Goal: Find specific page/section: Find specific page/section

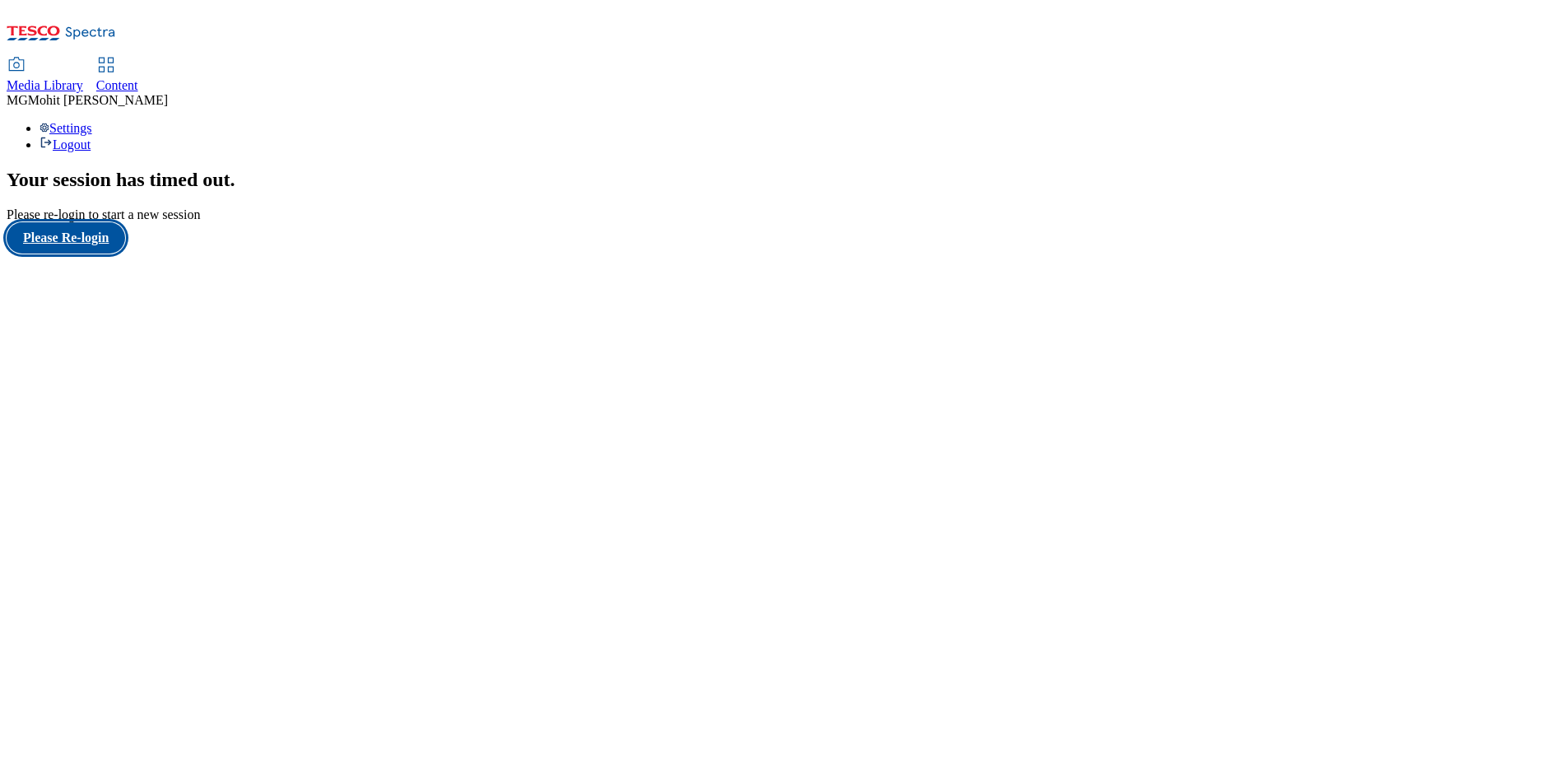
click at [85, 254] on button "Please Re-login" at bounding box center [65, 238] width 118 height 31
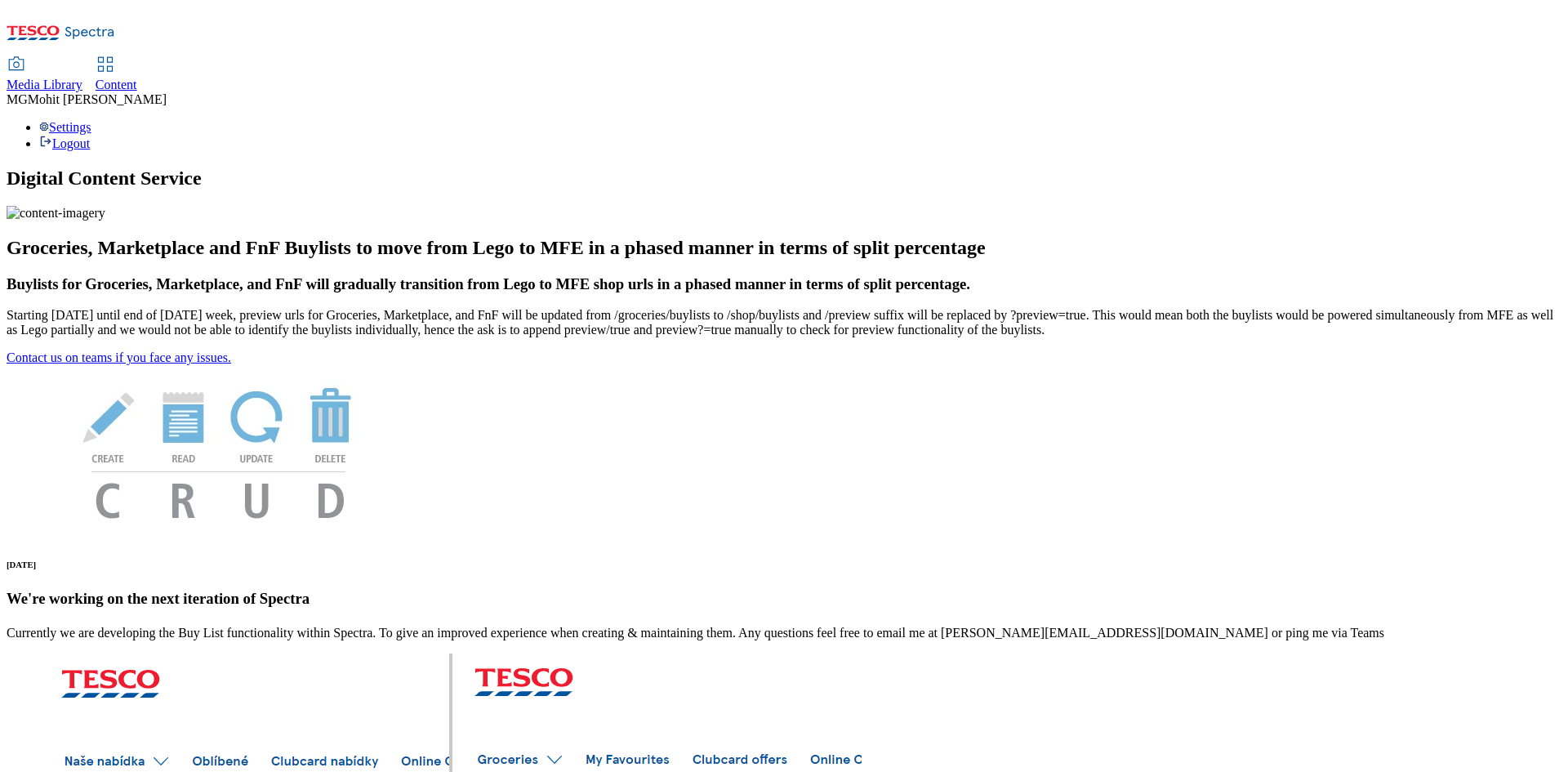
click at [138, 77] on div "Content" at bounding box center [116, 84] width 42 height 15
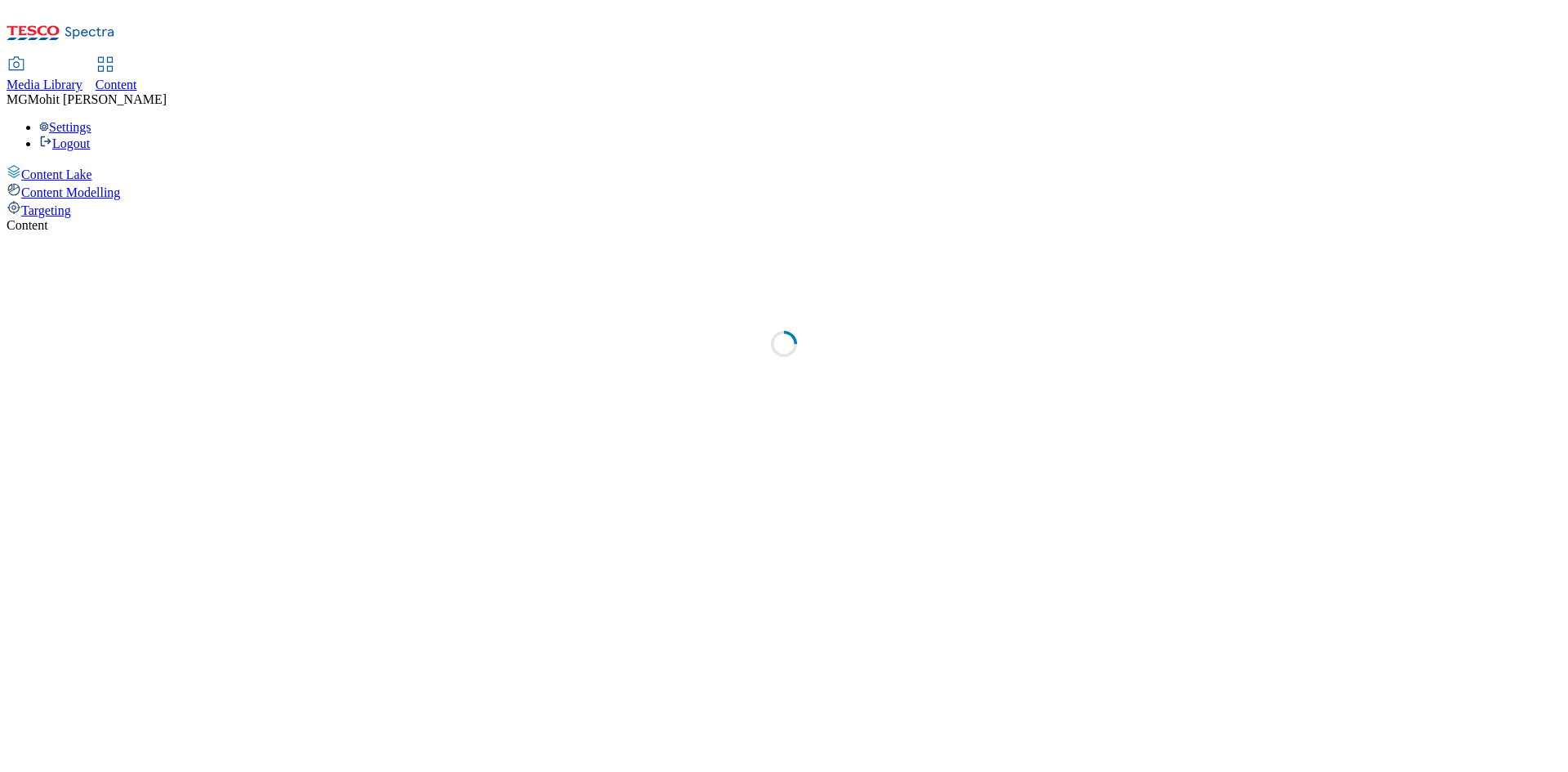
select select "ghs-uk"
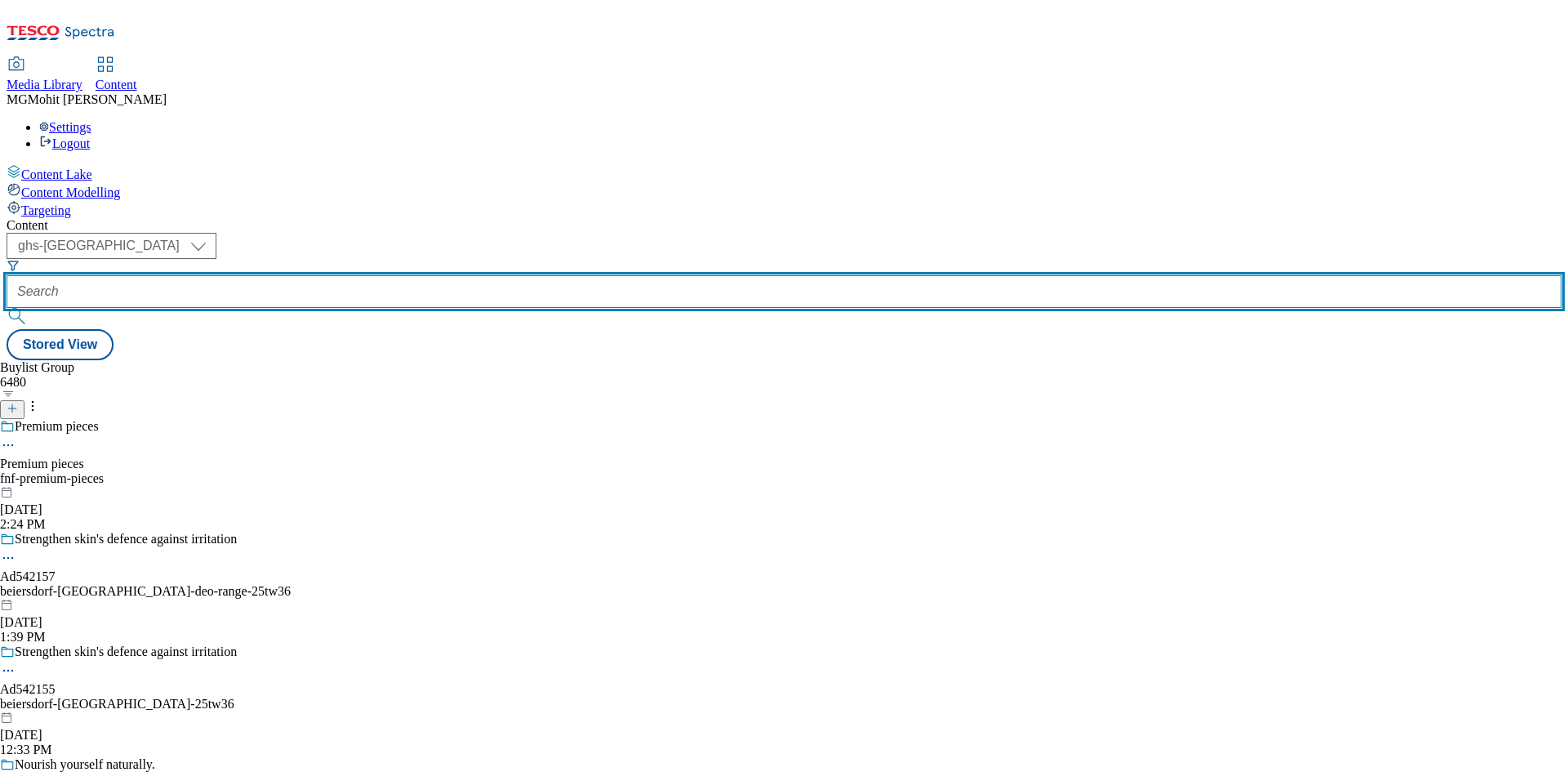
click at [385, 275] on input "text" at bounding box center [784, 292] width 1555 height 33
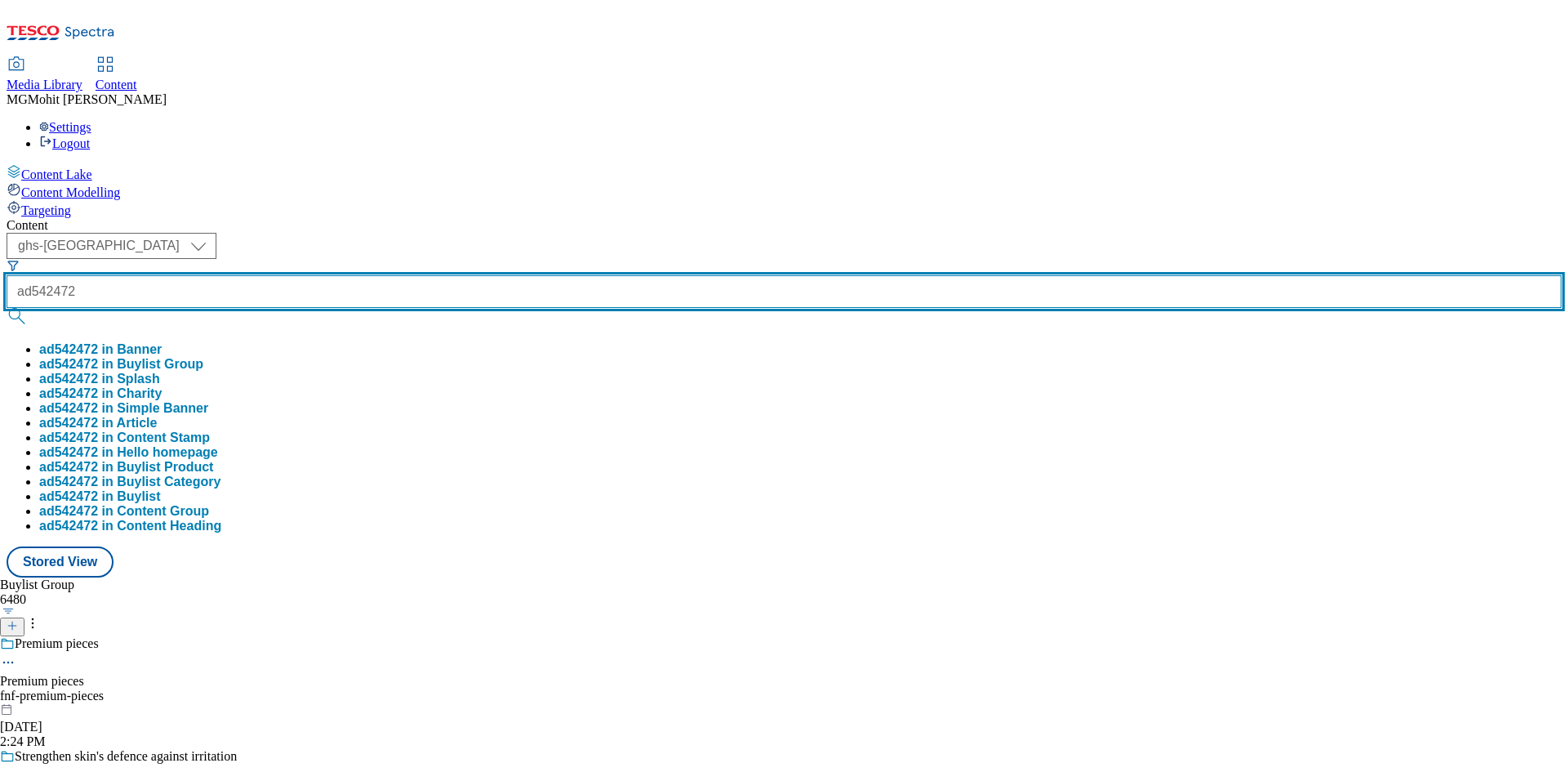
type input "ad542472"
click at [7, 308] on button "submit" at bounding box center [18, 316] width 23 height 16
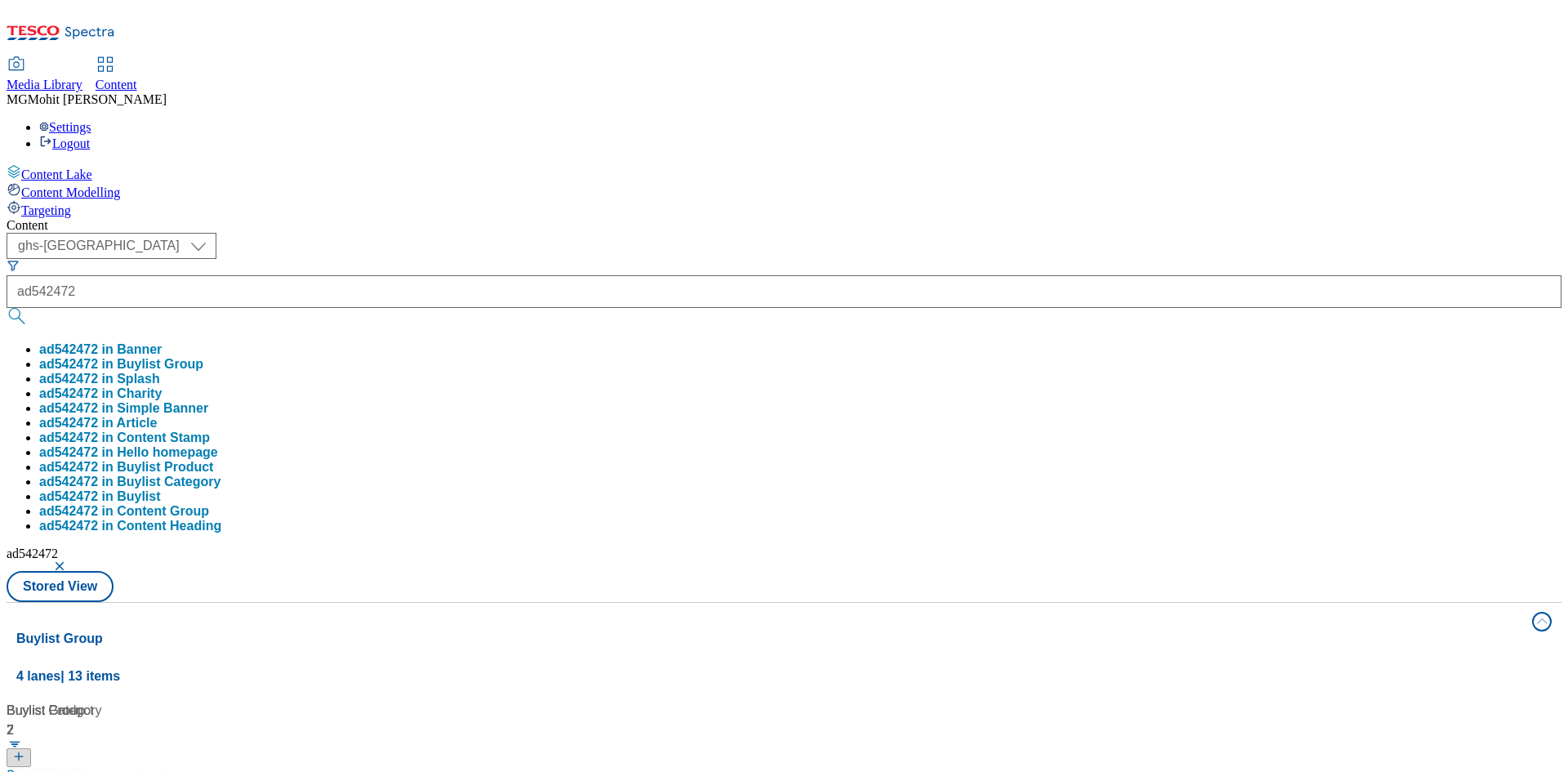
click at [63, 218] on div "Content Lake Content Modelling Targeting" at bounding box center [784, 191] width 1555 height 54
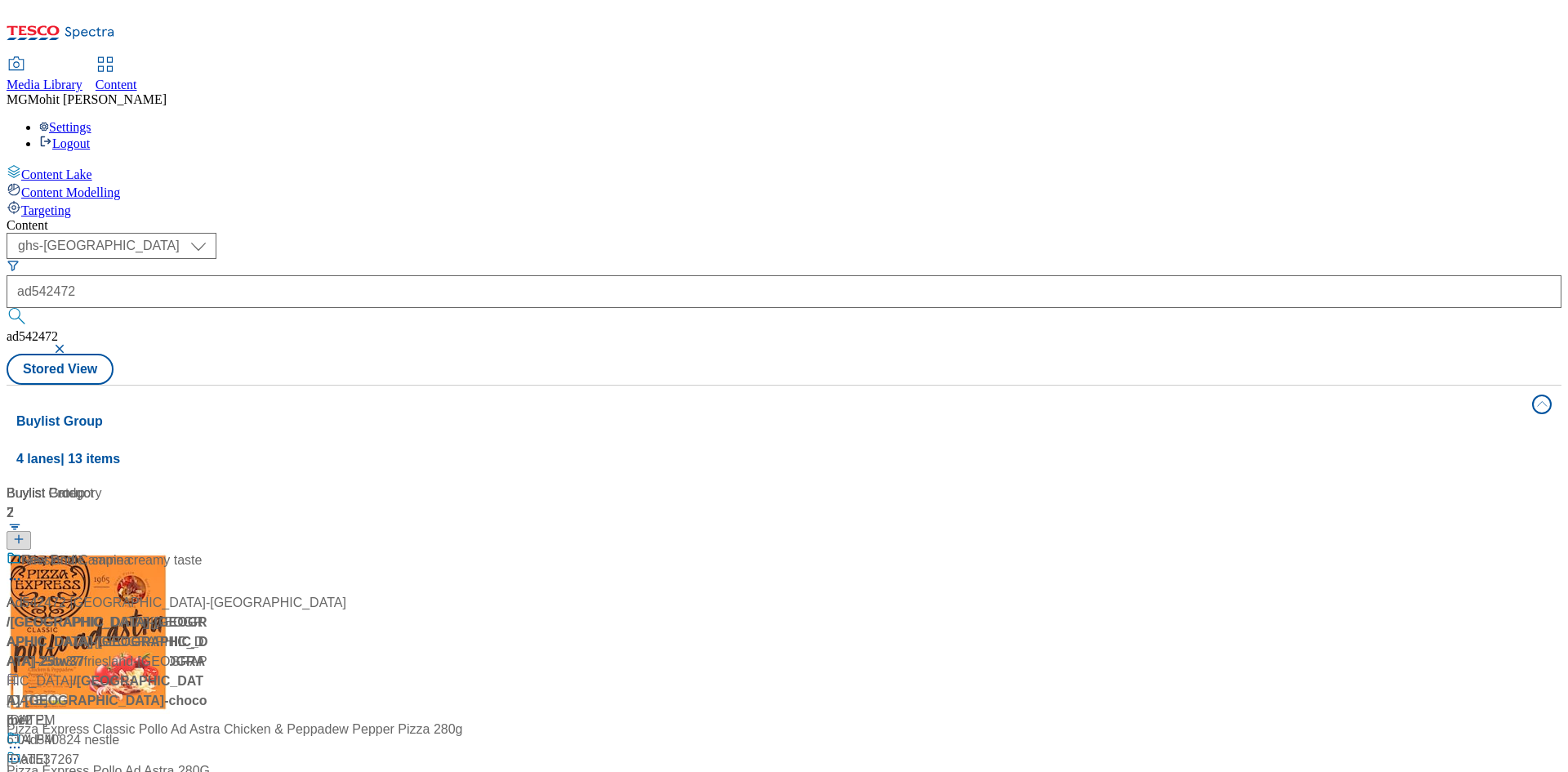
click at [210, 550] on div "Ad542472 / friesland-campina-chocomel-25tw37 / friesland-campina Oct 8, 2025 6:…" at bounding box center [109, 650] width 204 height 200
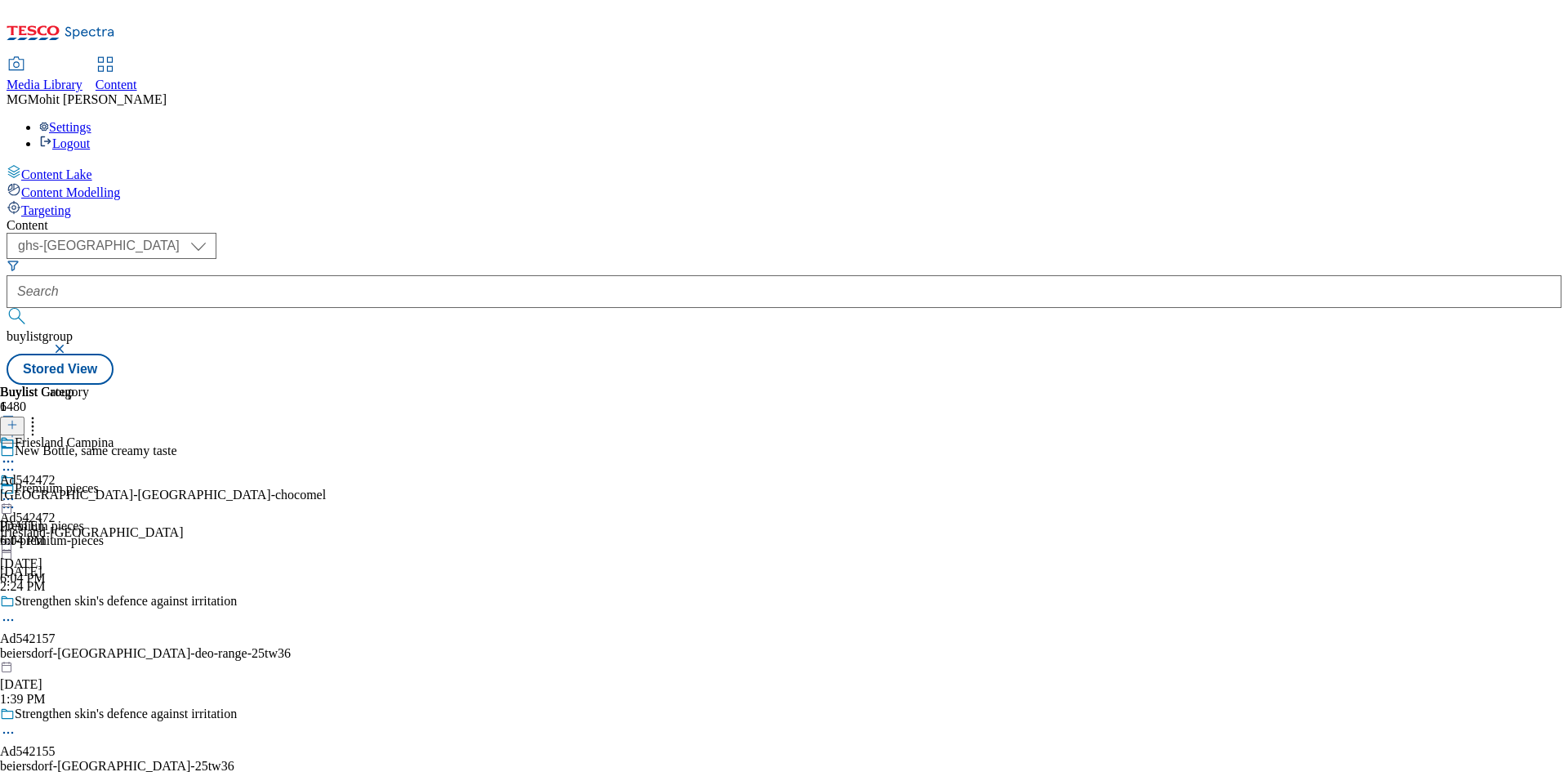
click at [183, 473] on div "Ad542472 friesland-campina Oct 8, 2025 6:04 PM" at bounding box center [91, 529] width 183 height 112
click at [16, 491] on icon at bounding box center [8, 499] width 16 height 16
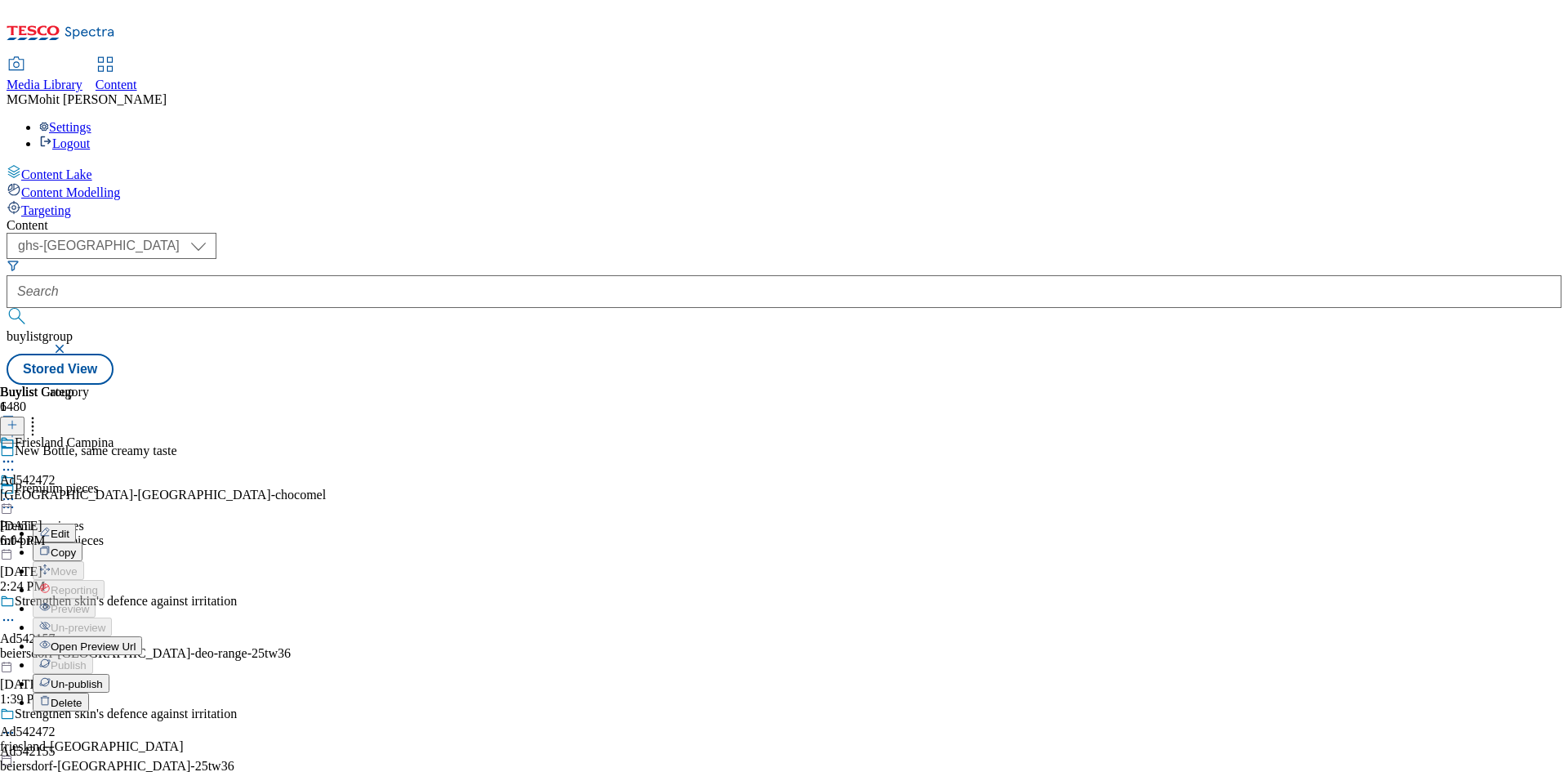
click at [136, 640] on span "Open Preview Url" at bounding box center [93, 646] width 85 height 13
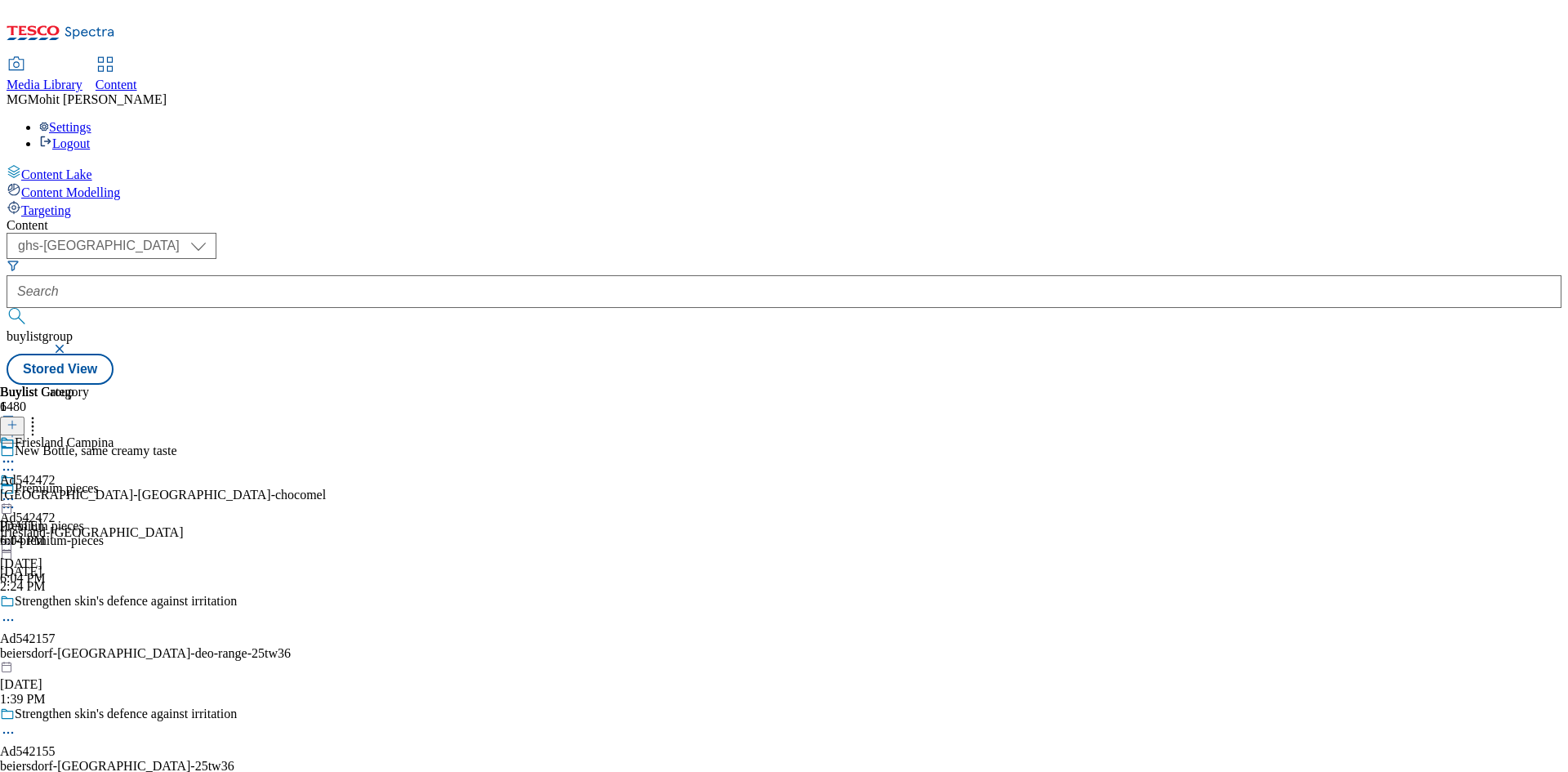
click at [16, 491] on icon at bounding box center [8, 499] width 16 height 16
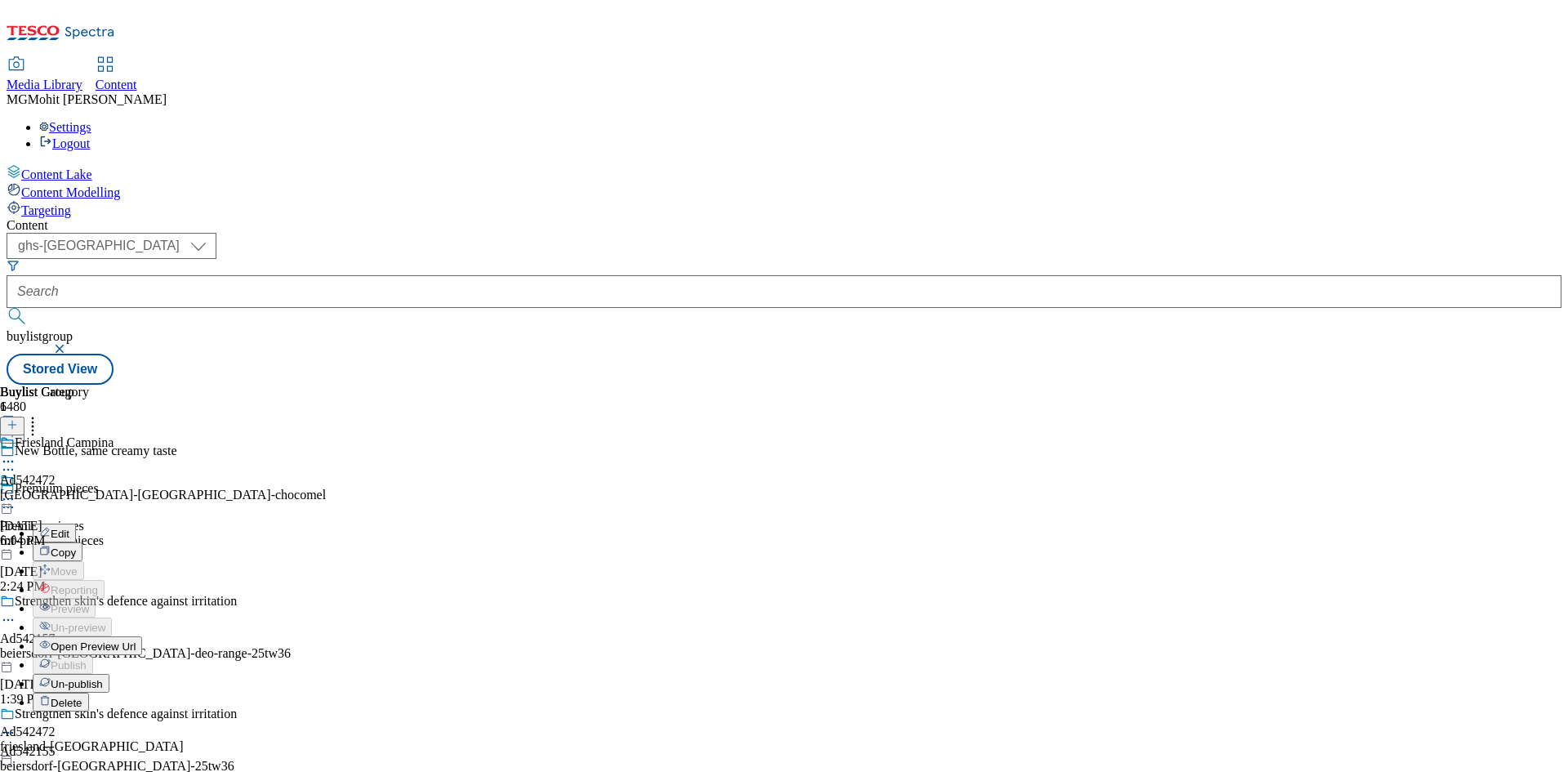
click at [136, 640] on span "Open Preview Url" at bounding box center [93, 646] width 85 height 13
